Goal: Task Accomplishment & Management: Complete application form

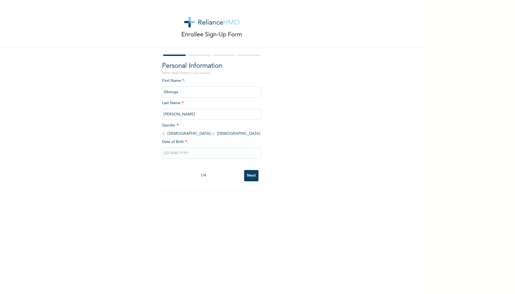
click at [162, 135] on input "radio" at bounding box center [163, 133] width 3 height 5
radio input "true"
click at [166, 154] on input "text" at bounding box center [211, 153] width 99 height 11
click at [208, 171] on select "January February March April May June July August September October November De…" at bounding box center [200, 174] width 29 height 11
select select "8"
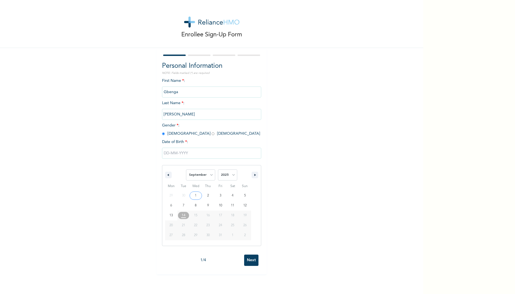
click at [186, 170] on select "January February March April May June July August September October November De…" at bounding box center [200, 174] width 29 height 11
type input "[DATE]"
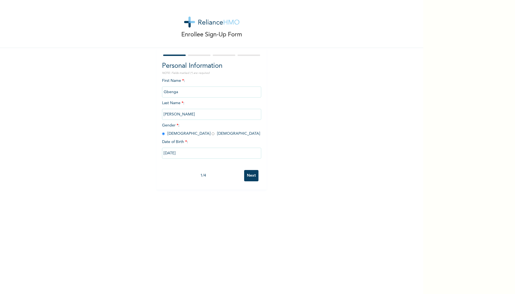
click at [181, 153] on input "[DATE]" at bounding box center [211, 153] width 99 height 11
select select "8"
click at [228, 177] on select "2025 2024 2023 2022 2021 2020 2019 2018 2017 2016 2015 2014 2013 2012 2011 2010…" at bounding box center [227, 174] width 19 height 11
select select "1996"
click at [218, 170] on select "2025 2024 2023 2022 2021 2020 2019 2018 2017 2016 2015 2014 2013 2012 2011 2010…" at bounding box center [227, 174] width 19 height 11
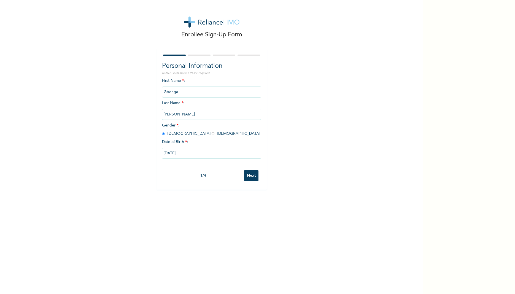
click at [247, 268] on div "Enrollee Sign-Up Form Personal Information NOTE: Fields marked (*) are required…" at bounding box center [211, 147] width 423 height 294
click at [185, 151] on input "[DATE]" at bounding box center [211, 153] width 99 height 11
select select "8"
click at [230, 175] on select "2025 2024 2023 2022 2021 2020 2019 2018 2017 2016 2015 2014 2013 2012 2011 2010…" at bounding box center [227, 174] width 19 height 11
select select "1996"
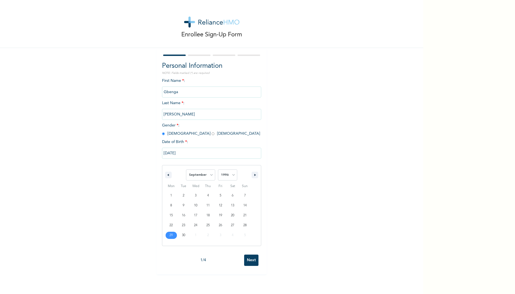
click at [218, 170] on select "2025 2024 2023 2022 2021 2020 2019 2018 2017 2016 2015 2014 2013 2012 2011 2010…" at bounding box center [227, 174] width 19 height 11
type input "[DATE]"
click at [248, 174] on input "Next" at bounding box center [251, 175] width 14 height 11
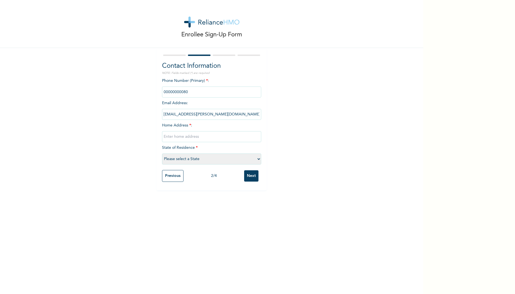
click at [190, 90] on input "phone" at bounding box center [211, 91] width 99 height 11
drag, startPoint x: 190, startPoint y: 90, endPoint x: 132, endPoint y: 101, distance: 58.6
click at [132, 101] on div "Enrollee Sign-Up Form Contact Information NOTE: Fields marked (*) are required …" at bounding box center [211, 95] width 423 height 190
drag, startPoint x: 132, startPoint y: 101, endPoint x: 193, endPoint y: 91, distance: 61.4
click at [193, 91] on input "phone" at bounding box center [211, 91] width 99 height 11
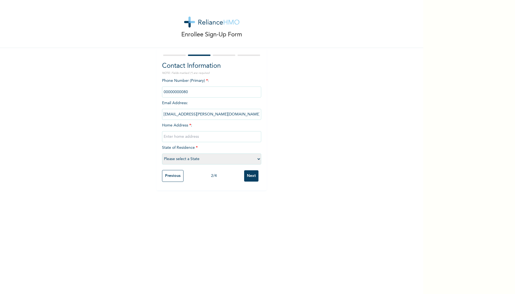
click at [193, 91] on input "phone" at bounding box center [211, 91] width 99 height 11
click at [176, 93] on input "phone" at bounding box center [211, 91] width 99 height 11
click at [178, 90] on input "phone" at bounding box center [211, 91] width 99 height 11
click at [180, 90] on input "phone" at bounding box center [211, 91] width 99 height 11
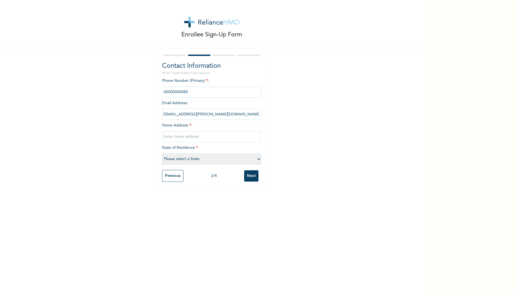
click at [181, 136] on input "text" at bounding box center [211, 136] width 99 height 11
type input "[STREET_ADDRESS] state"
click at [181, 157] on select "Please select a State [PERSON_NAME] (FCT) [PERSON_NAME] Ibom [GEOGRAPHIC_DATA] …" at bounding box center [211, 158] width 99 height 11
select select "28"
click at [162, 153] on select "Please select a State [PERSON_NAME] (FCT) [PERSON_NAME] Ibom [GEOGRAPHIC_DATA] …" at bounding box center [211, 158] width 99 height 11
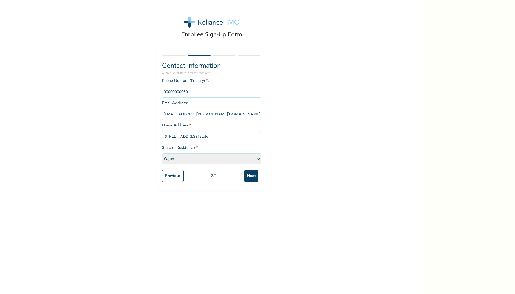
click at [186, 93] on input "phone" at bounding box center [211, 91] width 99 height 11
click at [251, 178] on input "Next" at bounding box center [251, 175] width 14 height 11
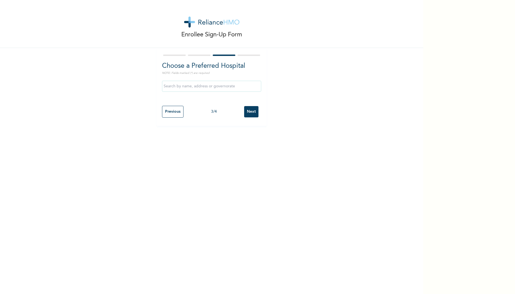
click at [247, 111] on input "Next" at bounding box center [251, 111] width 14 height 11
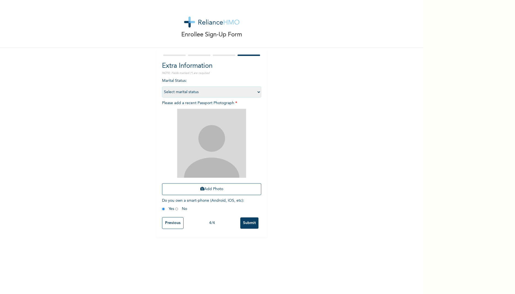
click at [218, 91] on select "Select marital status [DEMOGRAPHIC_DATA] Married [DEMOGRAPHIC_DATA] Widow/[DEMO…" at bounding box center [211, 91] width 99 height 11
select select "1"
click at [162, 86] on select "Select marital status [DEMOGRAPHIC_DATA] Married [DEMOGRAPHIC_DATA] Widow/[DEMO…" at bounding box center [211, 91] width 99 height 11
click at [222, 187] on button "Add Photo" at bounding box center [211, 189] width 99 height 12
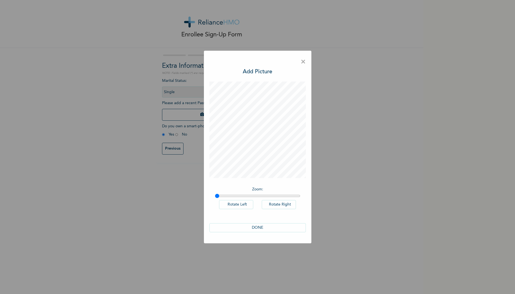
click at [263, 224] on button "DONE" at bounding box center [257, 227] width 96 height 9
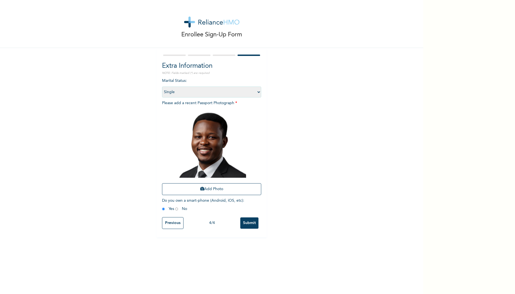
click at [251, 226] on input "Submit" at bounding box center [249, 222] width 18 height 11
